Goal: Information Seeking & Learning: Learn about a topic

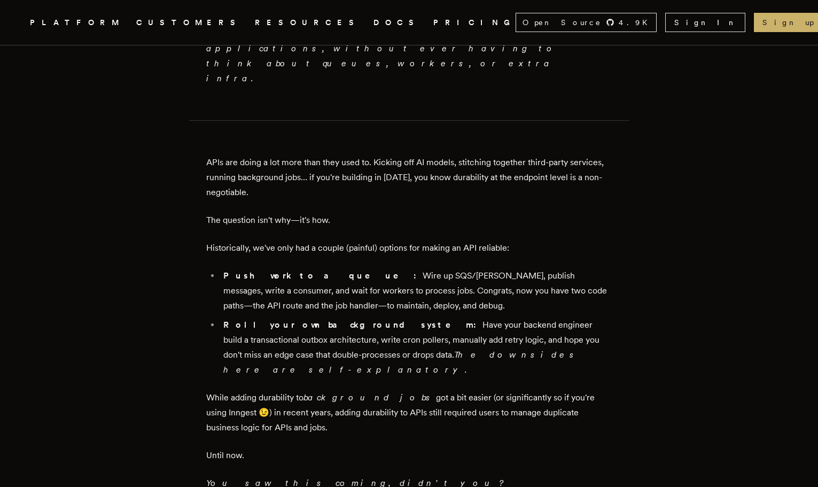
click at [17, 24] on icon ".cls-1 { fill: #FAFAF9; }" at bounding box center [17, 22] width 0 height 13
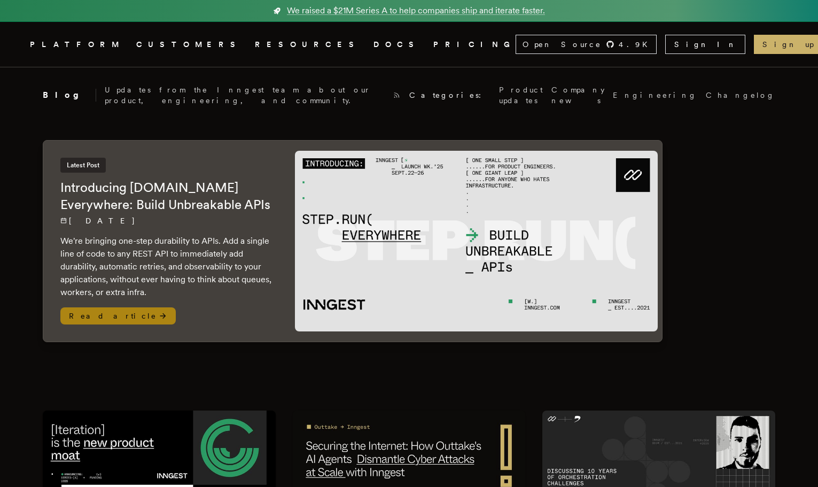
click at [134, 193] on h2 "Introducing [DOMAIN_NAME] Everywhere: Build Unbreakable APIs" at bounding box center [166, 196] width 213 height 34
